Goal: Task Accomplishment & Management: Manage account settings

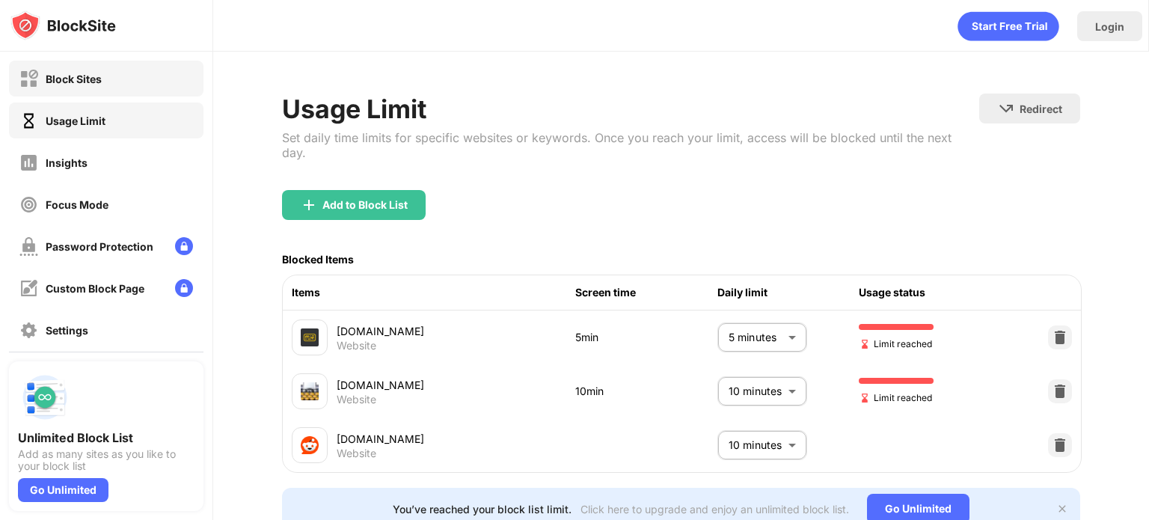
click at [142, 83] on div "Block Sites" at bounding box center [106, 79] width 195 height 36
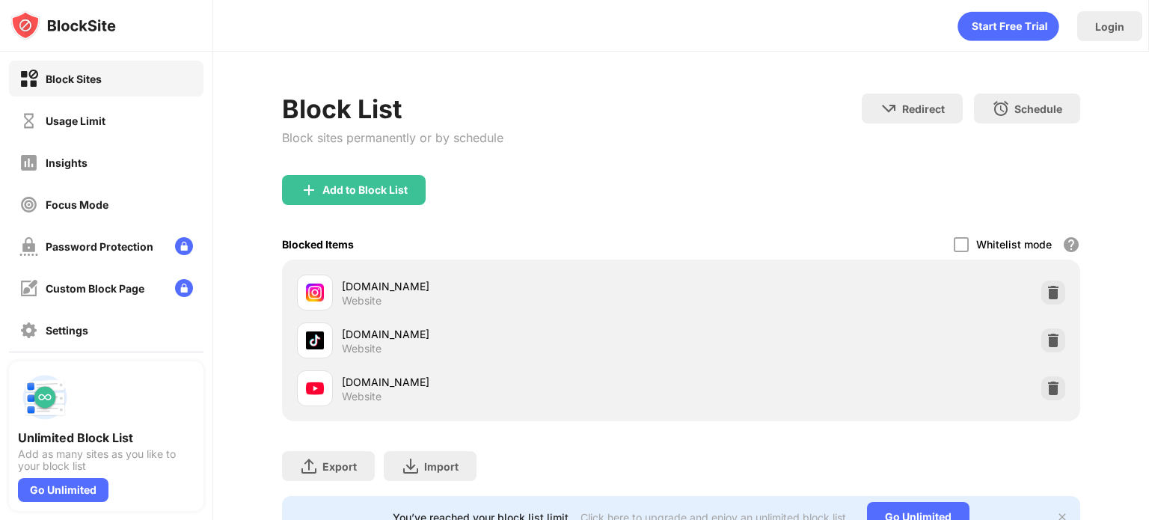
click at [1027, 329] on div "[DOMAIN_NAME] Website" at bounding box center [681, 341] width 780 height 48
click at [1046, 334] on img at bounding box center [1053, 340] width 15 height 15
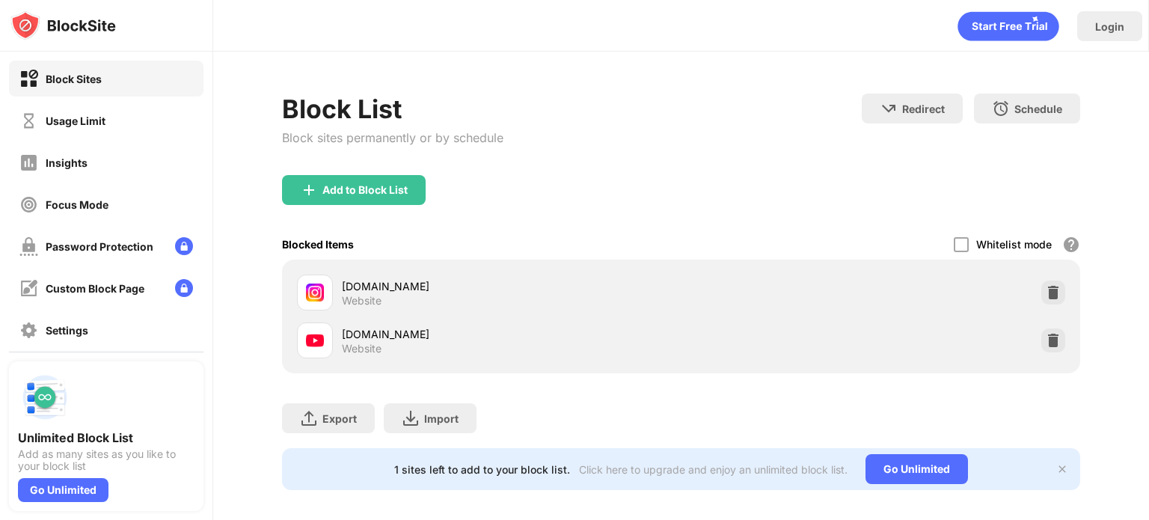
click at [351, 165] on div "Block List Block sites permanently or by schedule" at bounding box center [392, 135] width 221 height 82
click at [368, 192] on div "Add to Block List" at bounding box center [365, 190] width 85 height 12
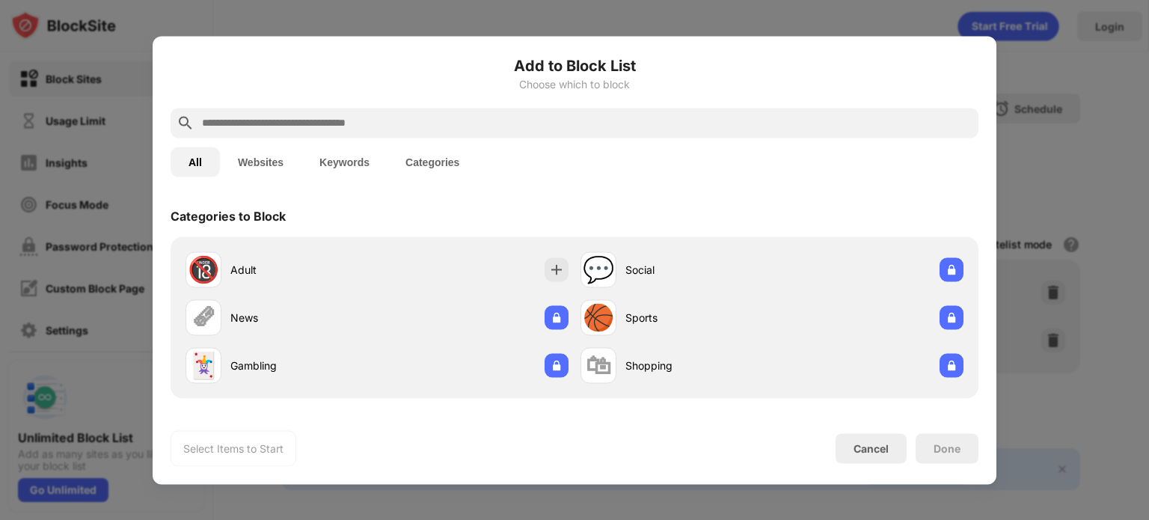
click at [358, 127] on input "text" at bounding box center [587, 123] width 772 height 18
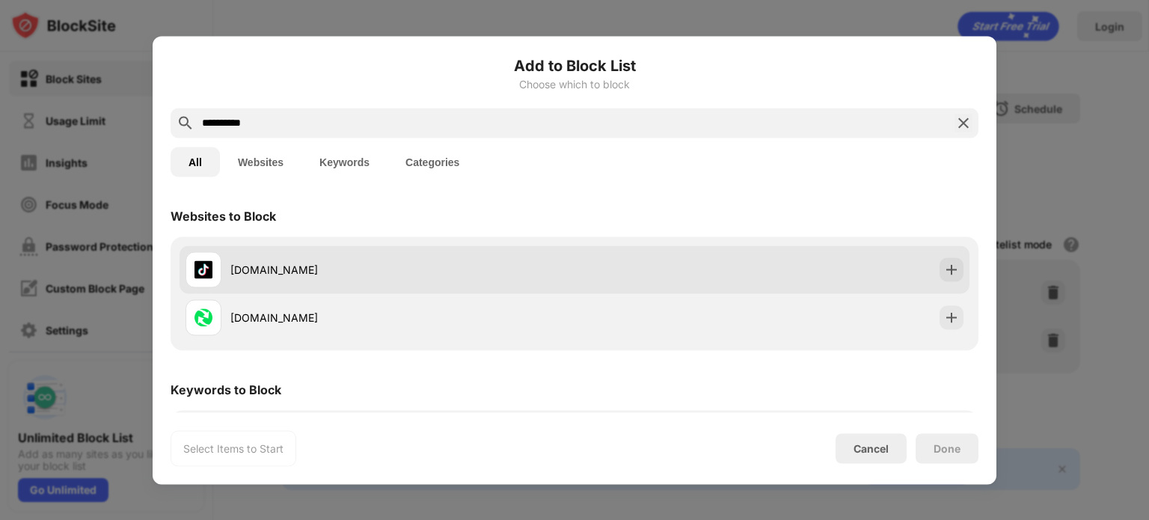
type input "**********"
click at [440, 266] on div "[DOMAIN_NAME]" at bounding box center [402, 270] width 344 height 16
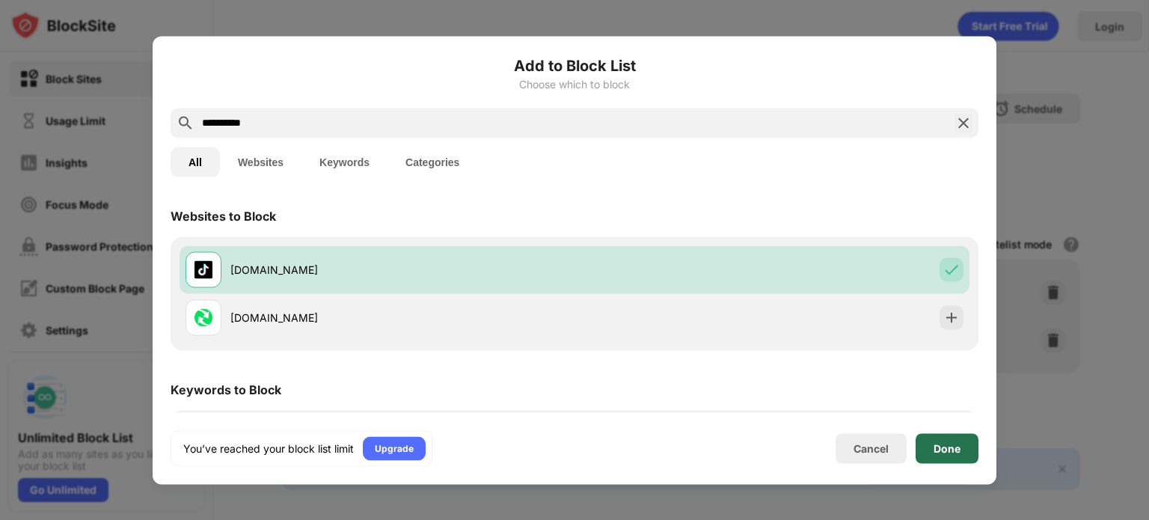
click at [968, 439] on div "Done" at bounding box center [947, 448] width 63 height 30
